Goal: Information Seeking & Learning: Learn about a topic

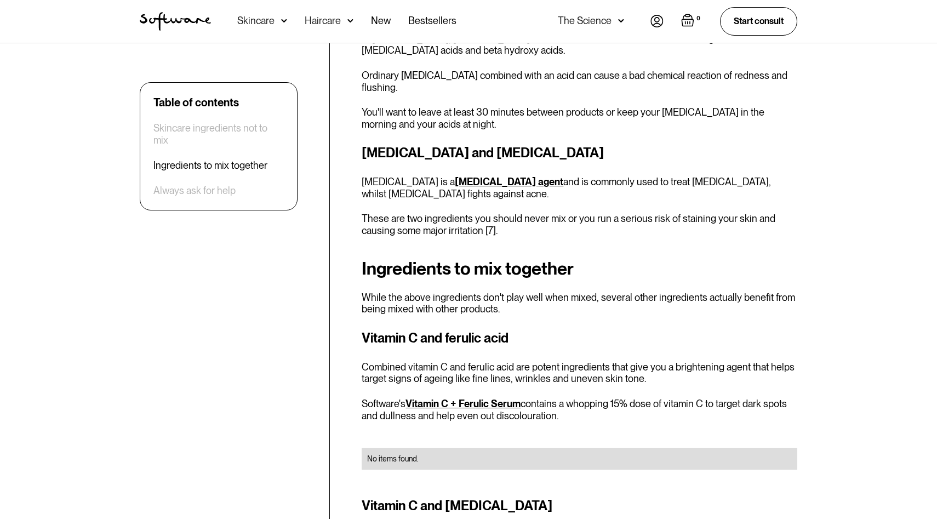
scroll to position [1418, 0]
click at [502, 397] on link "Vitamin C + Ferulic Serum" at bounding box center [463, 403] width 115 height 12
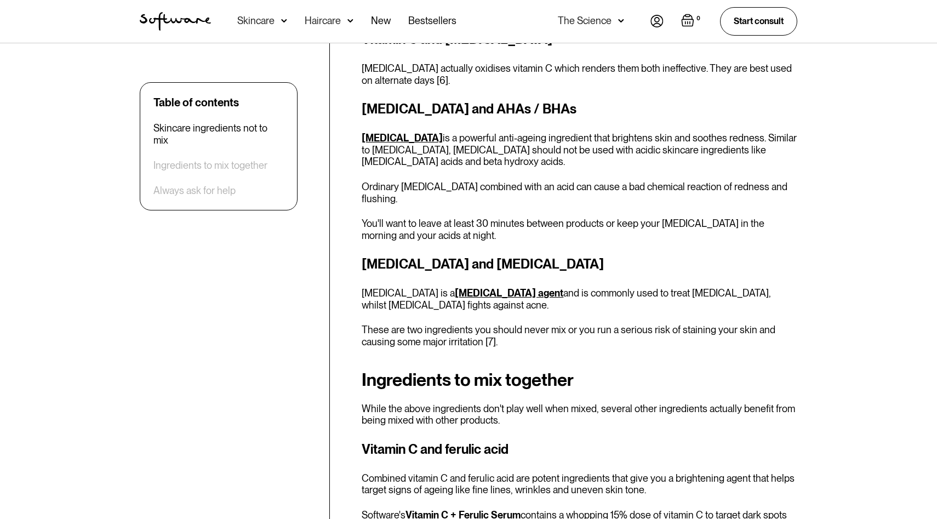
scroll to position [1293, 0]
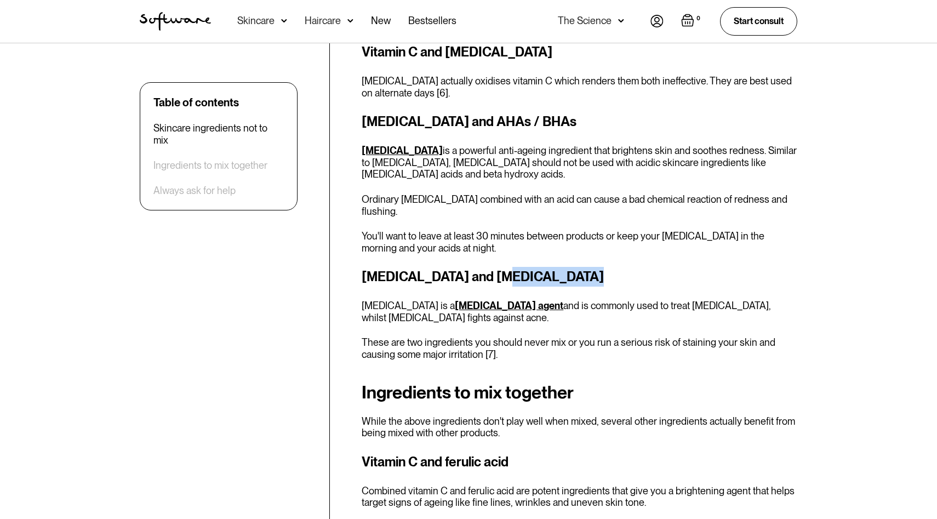
drag, startPoint x: 493, startPoint y: 255, endPoint x: 573, endPoint y: 244, distance: 81.4
click at [573, 267] on h3 "Benzoyl peroxide and hydroquinone" at bounding box center [580, 277] width 436 height 20
copy strong "hydroquinone"
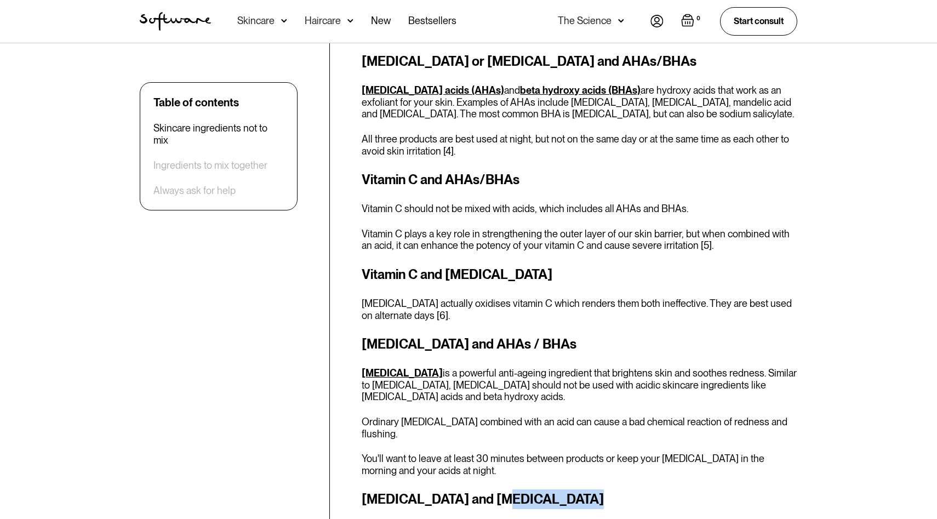
scroll to position [1071, 0]
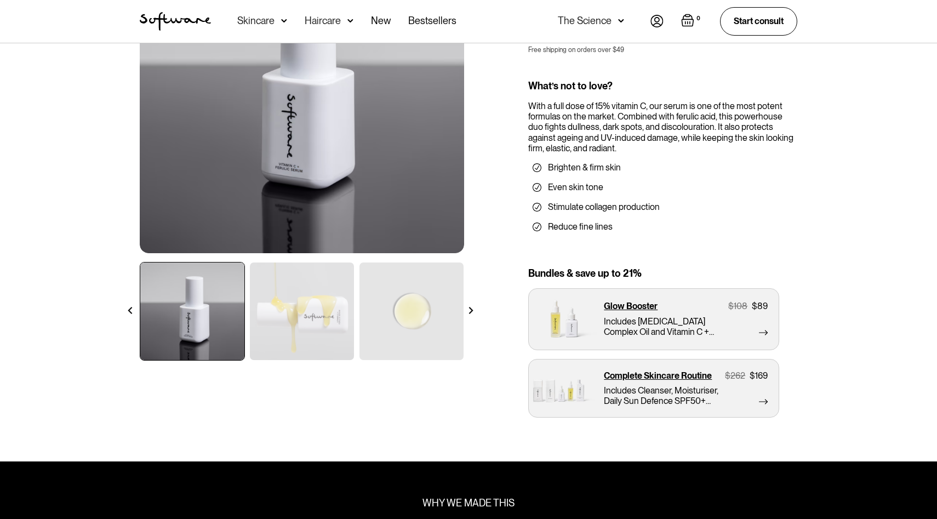
scroll to position [168, 0]
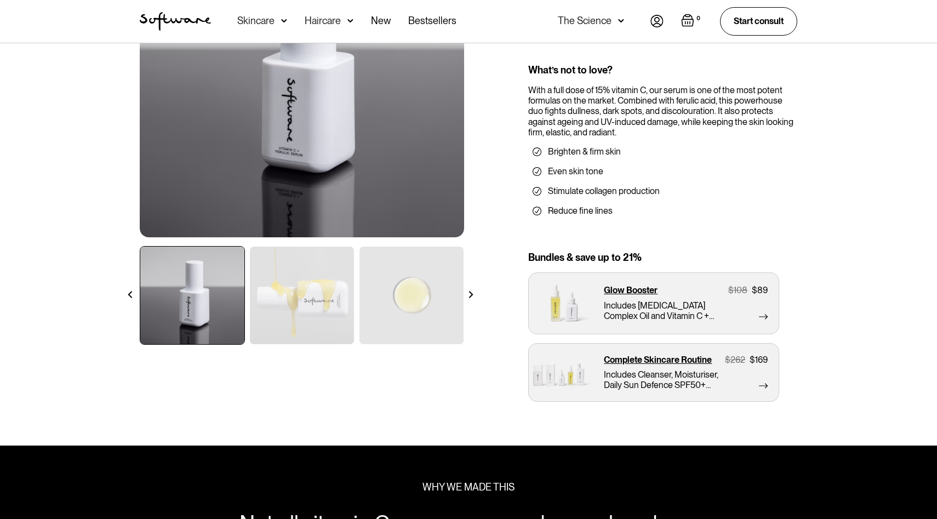
click at [466, 294] on div at bounding box center [470, 294] width 19 height 19
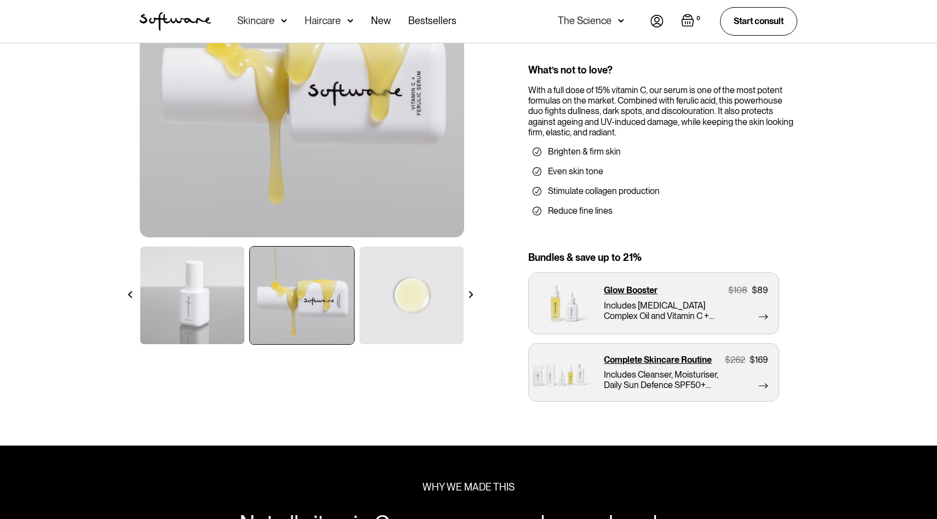
click at [466, 294] on div at bounding box center [470, 294] width 19 height 19
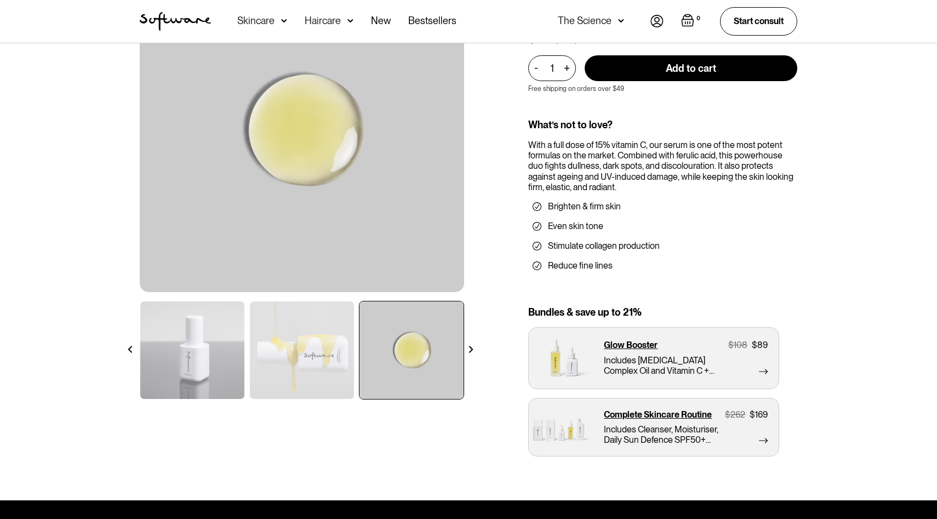
scroll to position [108, 0]
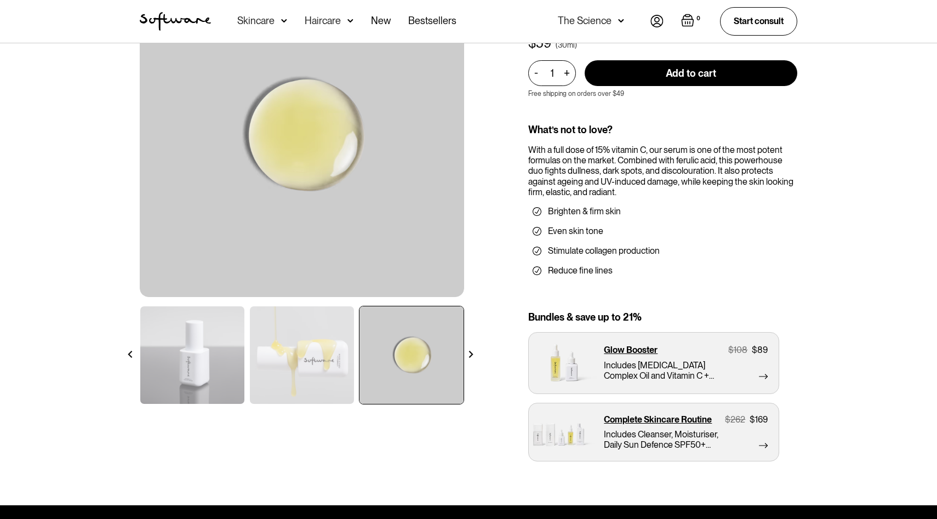
click at [471, 349] on div at bounding box center [470, 354] width 19 height 19
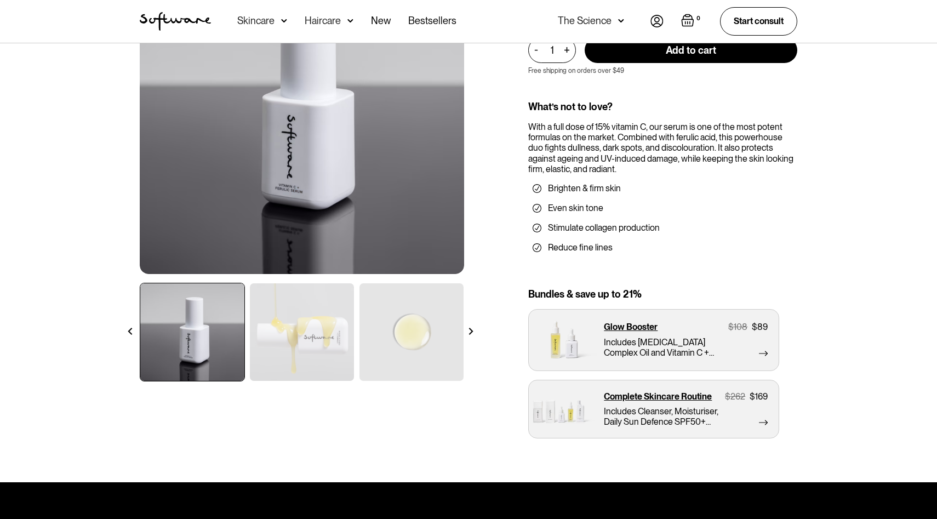
scroll to position [0, 0]
